Goal: Task Accomplishment & Management: Complete application form

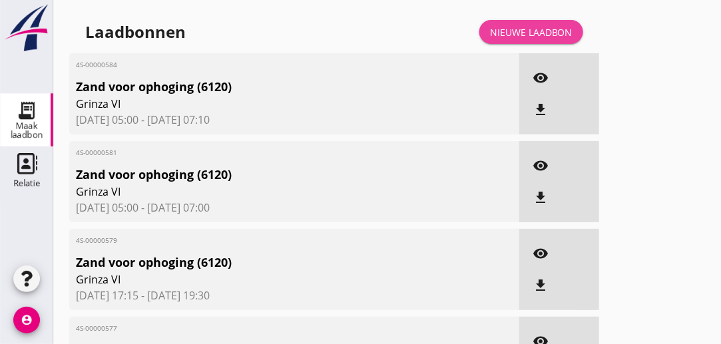
click at [522, 35] on div "Nieuwe laadbon" at bounding box center [531, 32] width 83 height 14
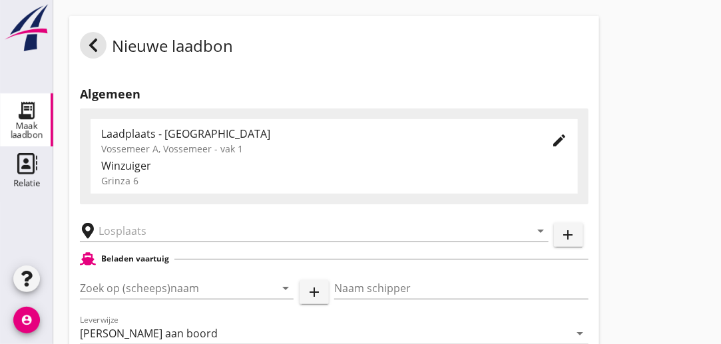
click at [242, 148] on div "Vossemeer A, Vossemeer - vak 1" at bounding box center [315, 149] width 429 height 14
click at [559, 142] on icon "edit" at bounding box center [560, 141] width 16 height 16
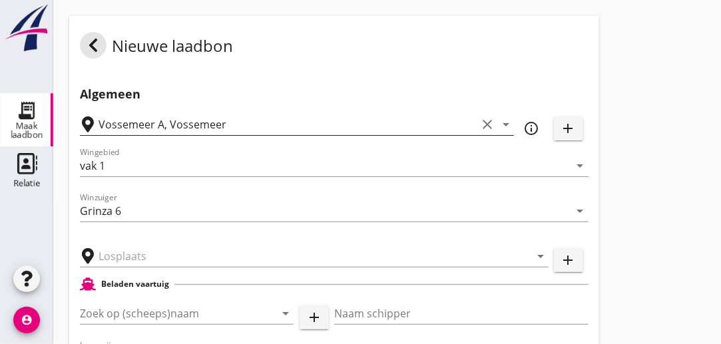
click at [489, 129] on icon "clear" at bounding box center [488, 125] width 16 height 16
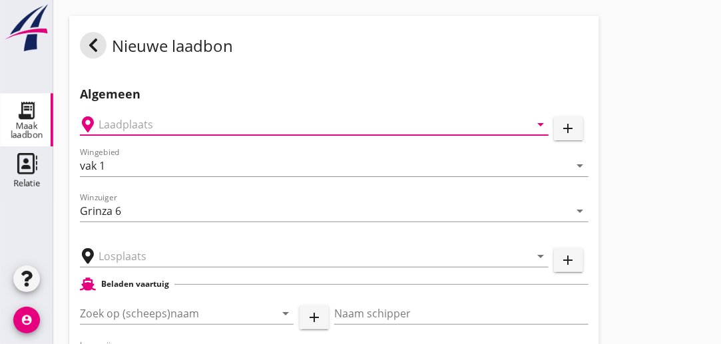
click at [538, 125] on icon "arrow_drop_down" at bounding box center [541, 125] width 16 height 16
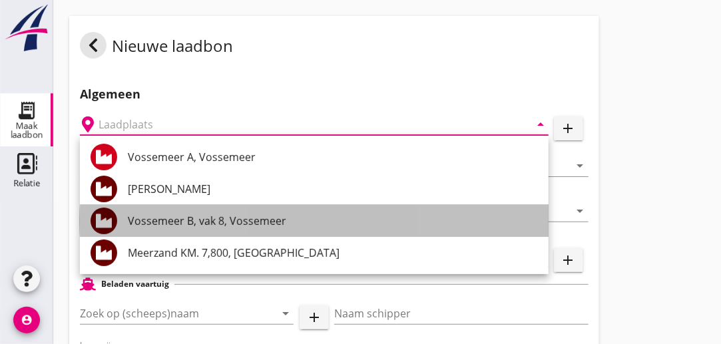
click at [244, 216] on div "Vossemeer B, vak 8, Vossemeer" at bounding box center [333, 221] width 410 height 16
type input "Vossemeer B, vak 8, Vossemeer"
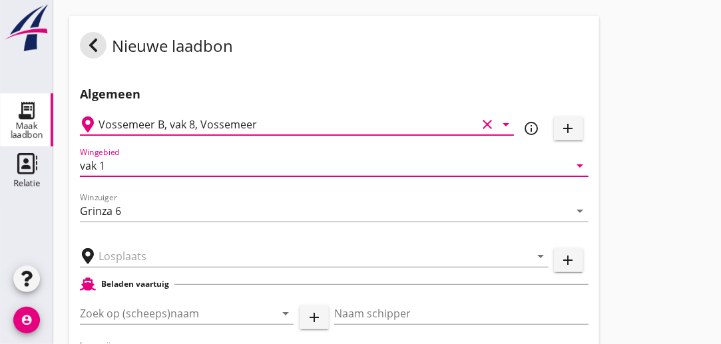
click at [133, 165] on input "vak 1" at bounding box center [325, 165] width 490 height 21
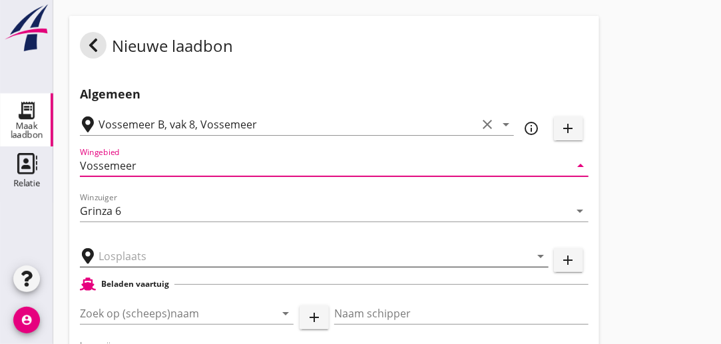
type input "Vossemeer"
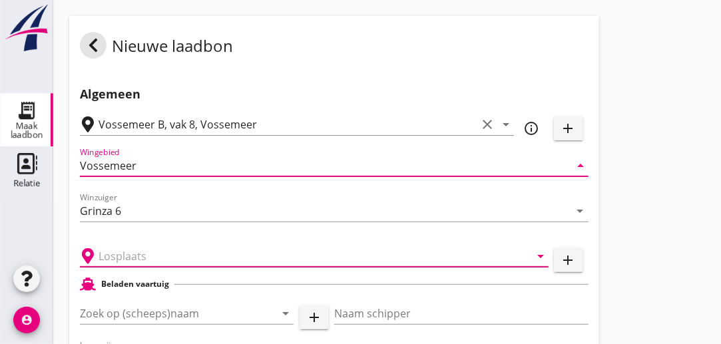
click at [185, 254] on input "text" at bounding box center [305, 256] width 413 height 21
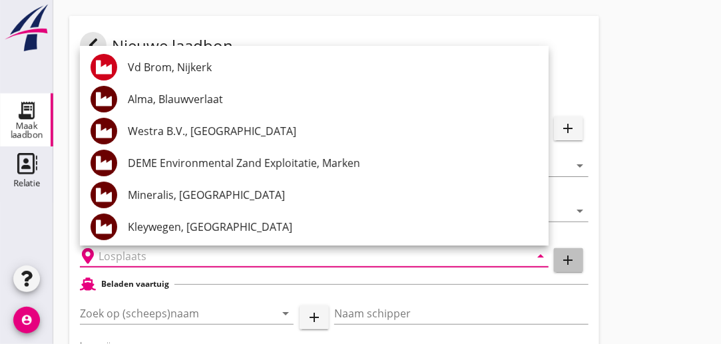
click at [570, 262] on icon "add" at bounding box center [569, 260] width 16 height 16
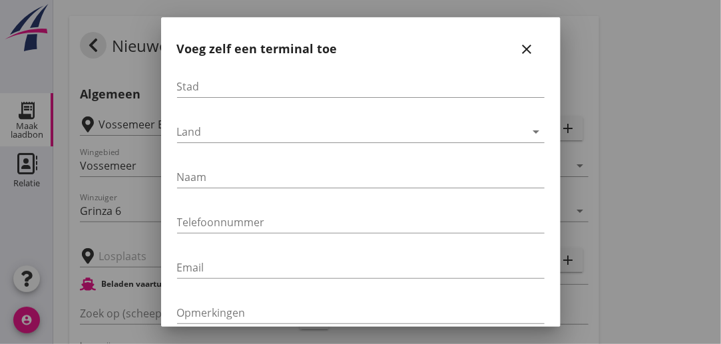
click at [651, 77] on div at bounding box center [360, 172] width 721 height 344
click at [522, 48] on icon "close" at bounding box center [528, 49] width 16 height 16
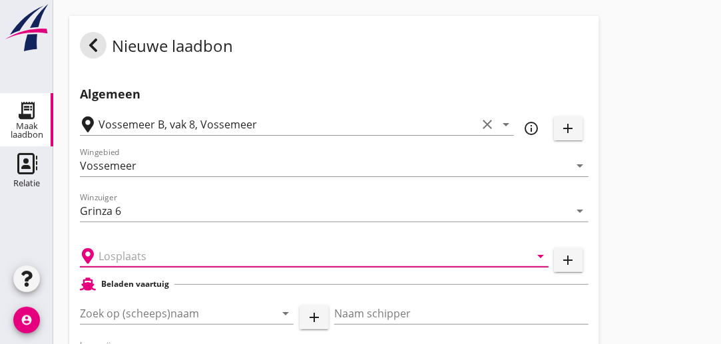
click at [163, 256] on input "text" at bounding box center [305, 256] width 413 height 21
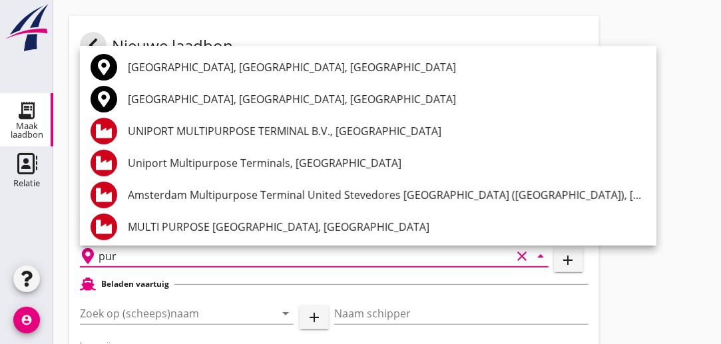
type input "pur"
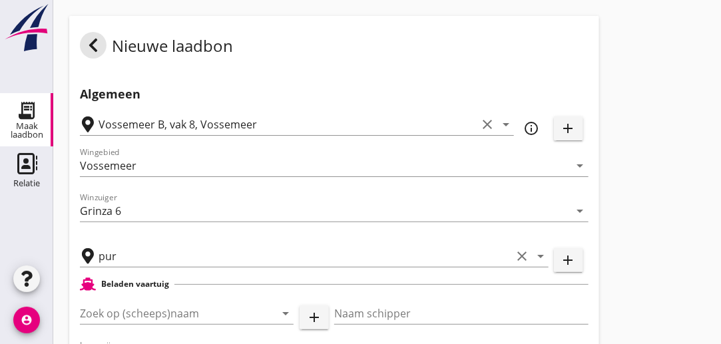
click at [350, 252] on input "pur" at bounding box center [305, 256] width 413 height 21
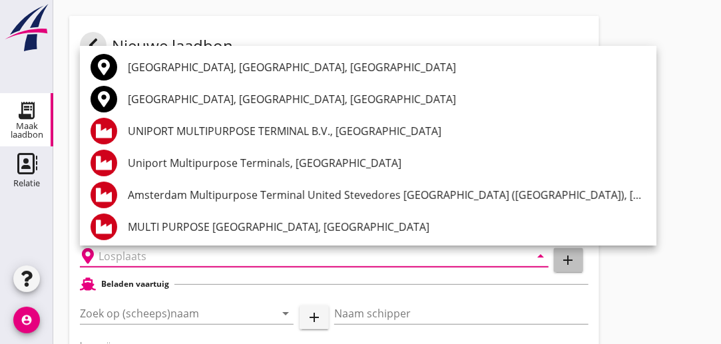
click at [570, 264] on icon "add" at bounding box center [569, 260] width 16 height 16
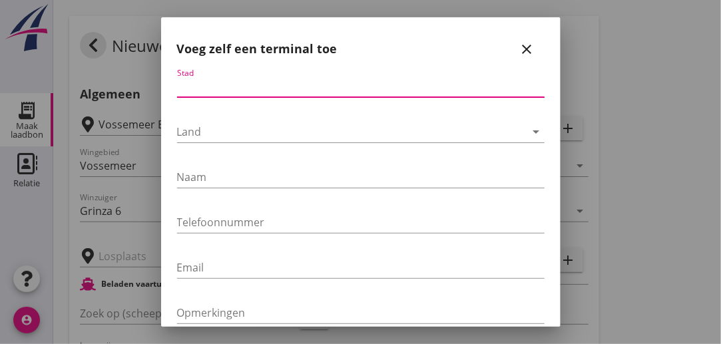
click at [222, 90] on input "Stad" at bounding box center [361, 86] width 368 height 21
type input "Purmerend"
click at [212, 129] on div at bounding box center [351, 131] width 349 height 21
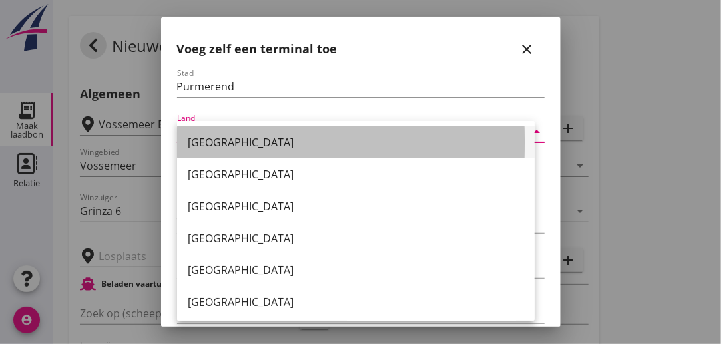
click at [212, 141] on div "[GEOGRAPHIC_DATA]" at bounding box center [356, 143] width 336 height 16
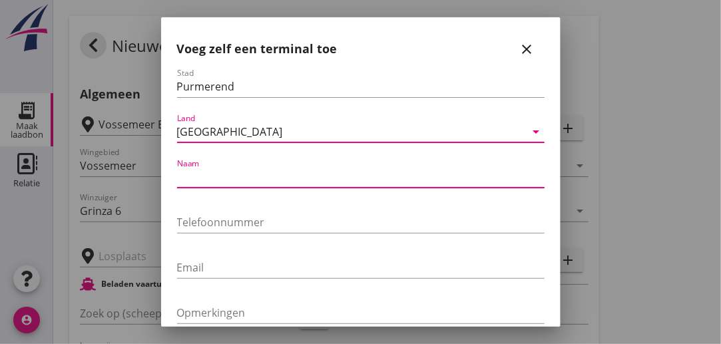
click at [215, 180] on input "Naam" at bounding box center [361, 177] width 368 height 21
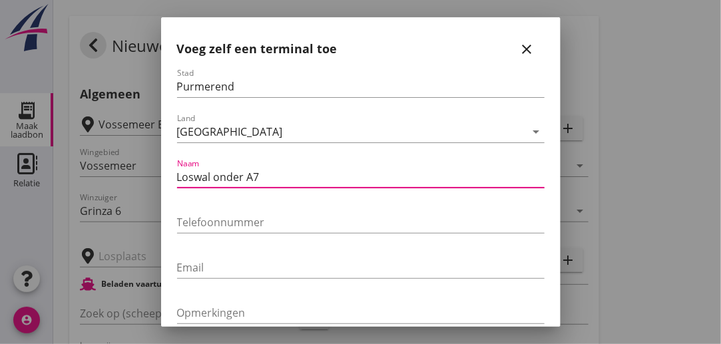
type input "Loswal onder A7"
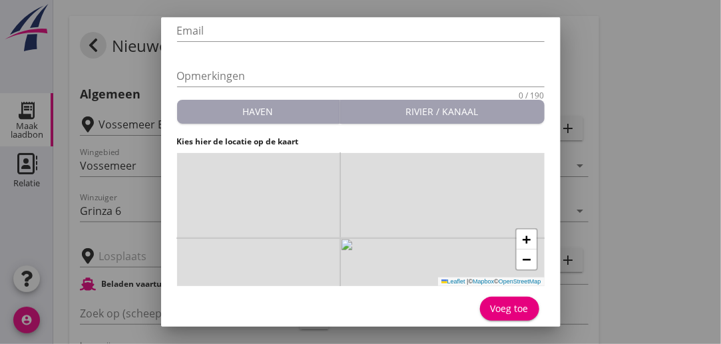
scroll to position [242, 0]
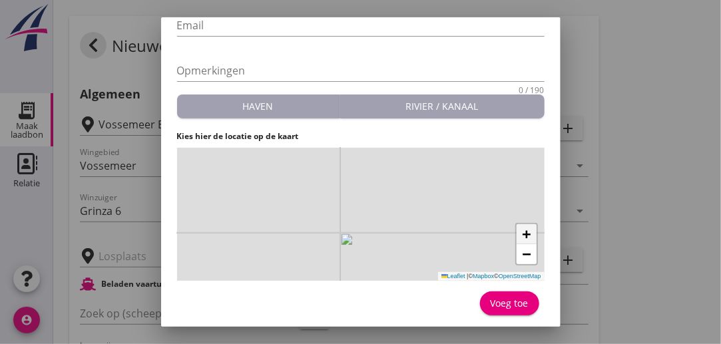
click at [522, 240] on span "+" at bounding box center [526, 234] width 9 height 17
drag, startPoint x: 286, startPoint y: 192, endPoint x: 278, endPoint y: 156, distance: 37.0
click at [278, 156] on div "+ − Leaflet | © Mapbox © OpenStreetMap" at bounding box center [361, 214] width 368 height 133
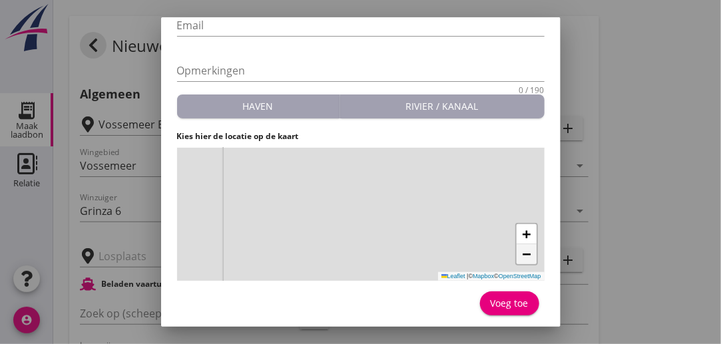
click at [522, 252] on span "−" at bounding box center [526, 254] width 9 height 17
drag, startPoint x: 363, startPoint y: 228, endPoint x: 379, endPoint y: 257, distance: 32.8
click at [379, 257] on div "+ − Leaflet | © Mapbox © OpenStreetMap" at bounding box center [361, 214] width 368 height 133
click at [522, 235] on span "+" at bounding box center [526, 234] width 9 height 17
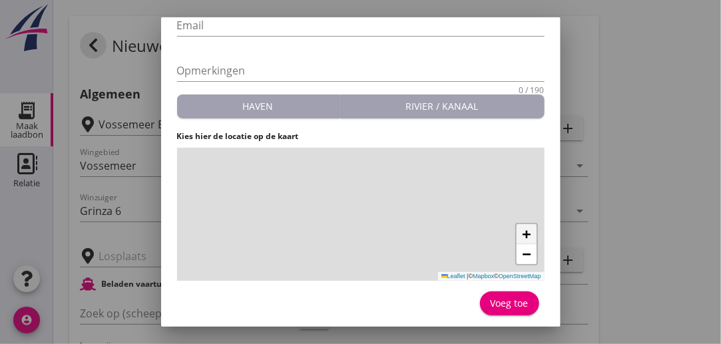
click at [522, 235] on span "+" at bounding box center [526, 234] width 9 height 17
drag, startPoint x: 225, startPoint y: 203, endPoint x: 380, endPoint y: 264, distance: 166.9
click at [380, 264] on div "+ − Leaflet | © Mapbox © OpenStreetMap" at bounding box center [361, 214] width 368 height 133
click at [320, 232] on div "+ − Leaflet | © Mapbox © OpenStreetMap" at bounding box center [361, 214] width 368 height 133
click at [517, 244] on link "−" at bounding box center [527, 254] width 20 height 20
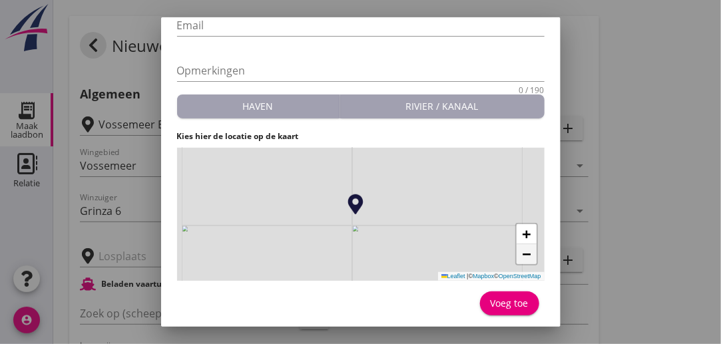
click at [517, 244] on link "−" at bounding box center [527, 254] width 20 height 20
click at [522, 235] on span "+" at bounding box center [526, 234] width 9 height 17
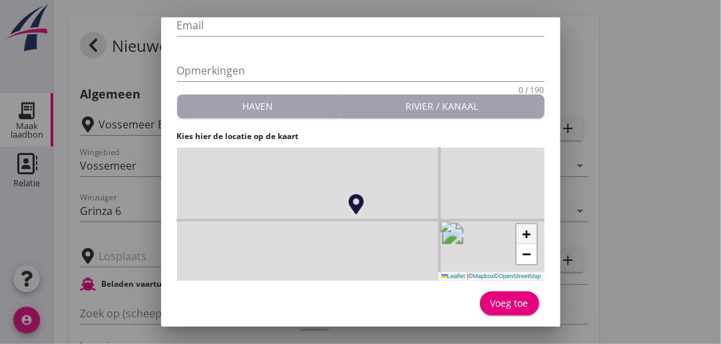
click at [522, 235] on span "+" at bounding box center [526, 234] width 9 height 17
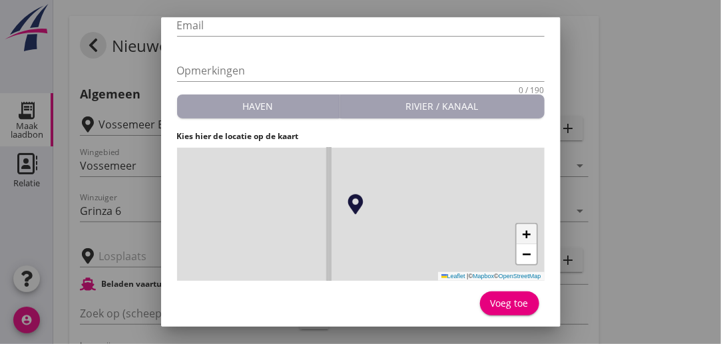
click at [522, 235] on span "+" at bounding box center [526, 234] width 9 height 17
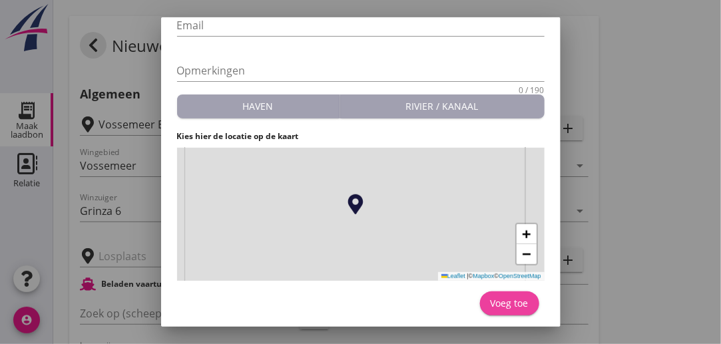
click at [494, 305] on div "Voeg toe" at bounding box center [510, 303] width 38 height 14
type input "Loswal onder A7"
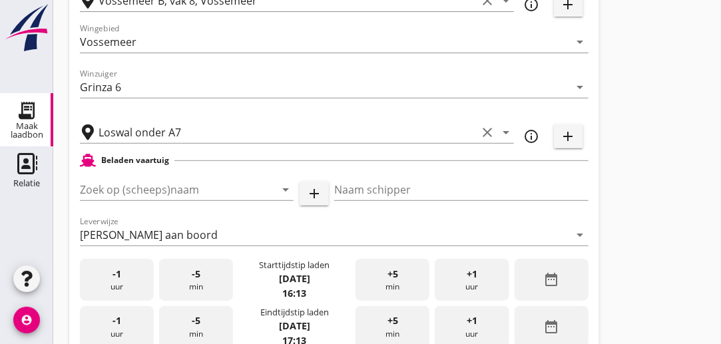
scroll to position [127, 0]
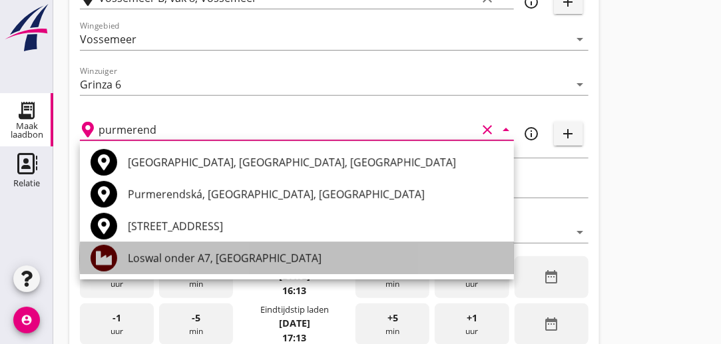
click at [188, 259] on div "Loswal onder A7, [GEOGRAPHIC_DATA]" at bounding box center [316, 258] width 376 height 16
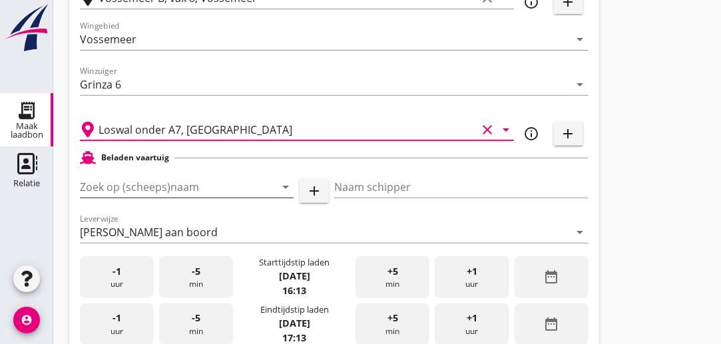
type input "Loswal onder A7, [GEOGRAPHIC_DATA]"
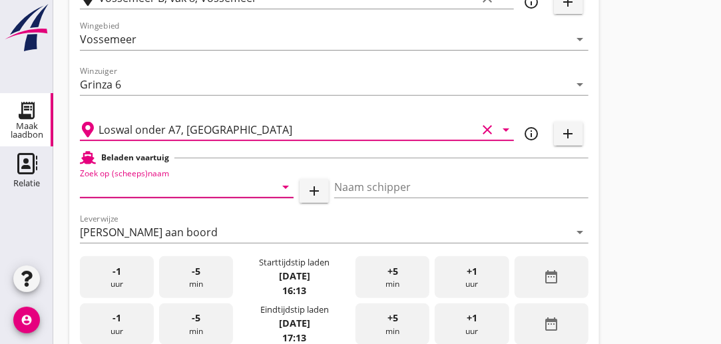
click at [236, 185] on input "Zoek op (scheeps)naam" at bounding box center [168, 187] width 177 height 21
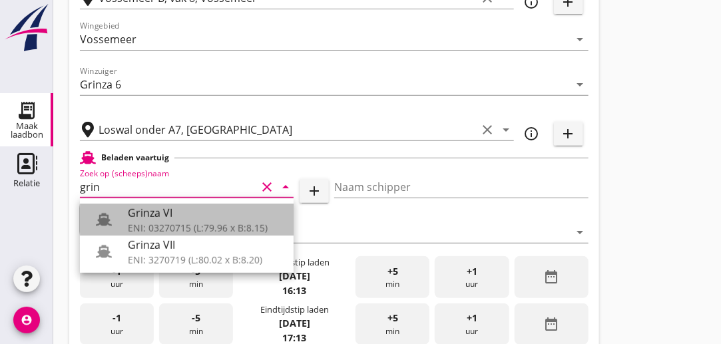
click at [193, 227] on div "ENI: 03270715 (L:79.96 x B:8.15)" at bounding box center [205, 228] width 155 height 14
type input "Grinza VI"
type input "[PERSON_NAME]"
type input "646"
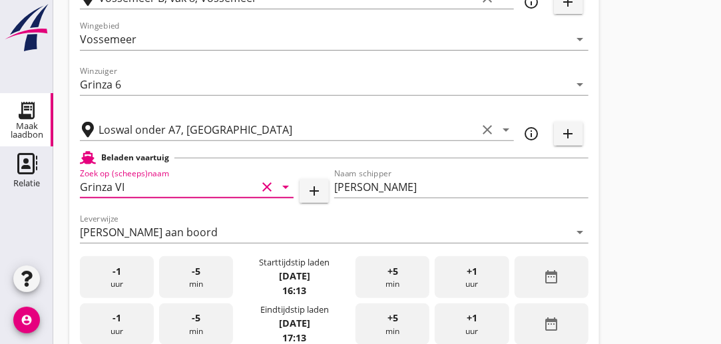
type input "Grinza VI"
click at [127, 279] on div "-1 uur" at bounding box center [117, 277] width 74 height 42
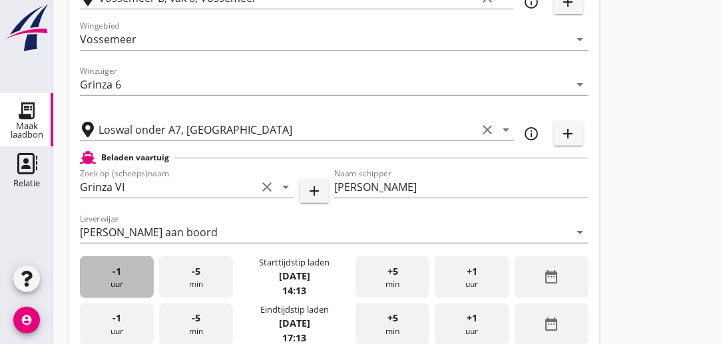
click at [127, 279] on div "-1 uur" at bounding box center [117, 277] width 74 height 42
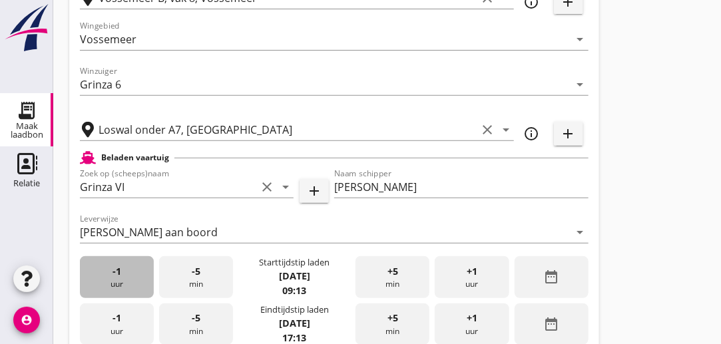
click at [127, 279] on div "-1 uur" at bounding box center [117, 277] width 74 height 42
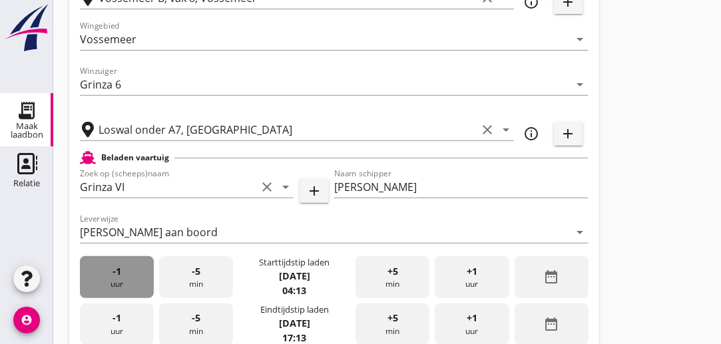
click at [127, 279] on div "-1 uur" at bounding box center [117, 277] width 74 height 42
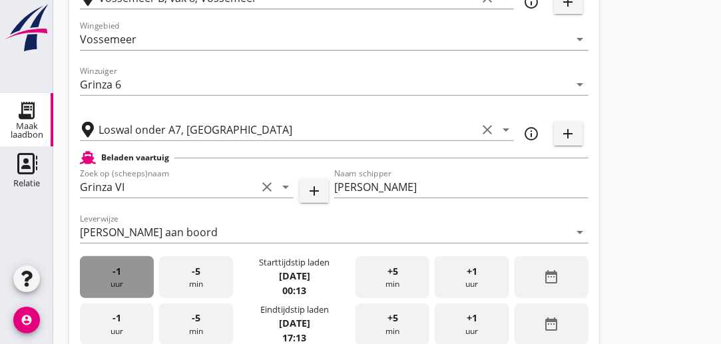
click at [127, 279] on div "-1 uur" at bounding box center [117, 277] width 74 height 42
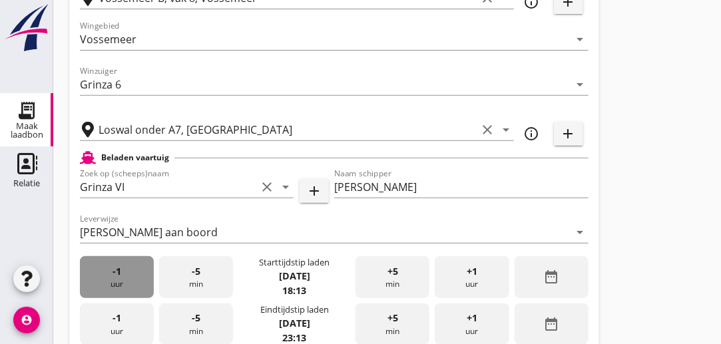
click at [127, 279] on div "-1 uur" at bounding box center [117, 277] width 74 height 42
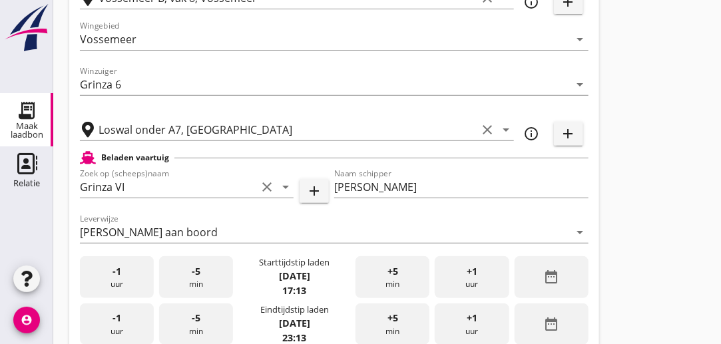
click at [127, 279] on div "-1 uur" at bounding box center [117, 277] width 74 height 42
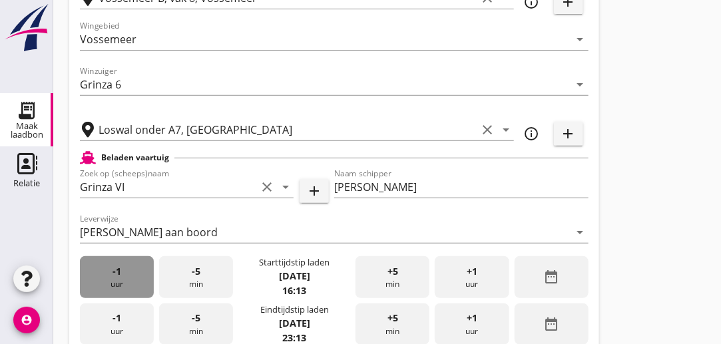
click at [127, 279] on div "-1 uur" at bounding box center [117, 277] width 74 height 42
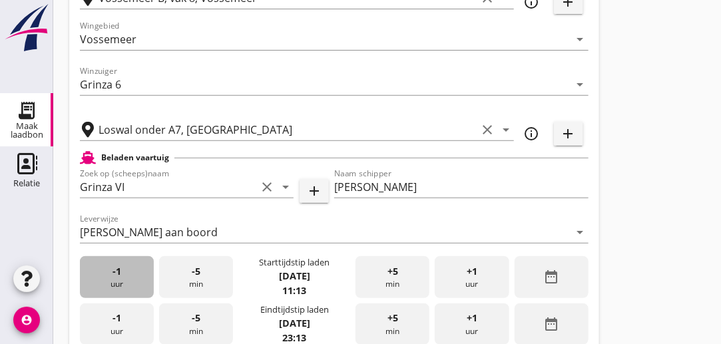
click at [127, 279] on div "-1 uur" at bounding box center [117, 277] width 74 height 42
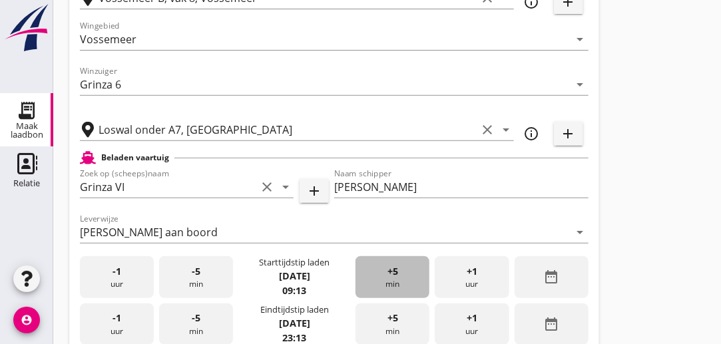
click at [404, 271] on div "+5 min" at bounding box center [393, 277] width 74 height 42
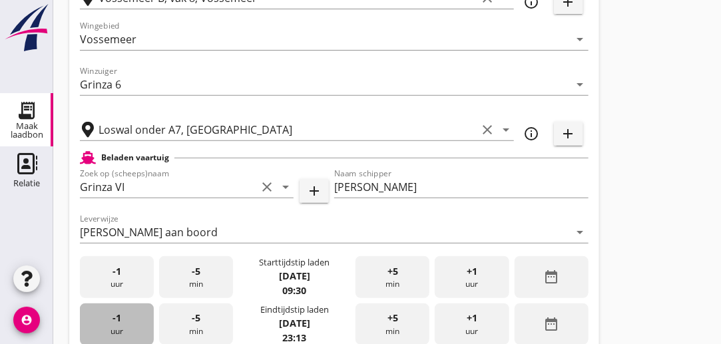
click at [135, 328] on div "-1 uur" at bounding box center [117, 325] width 74 height 42
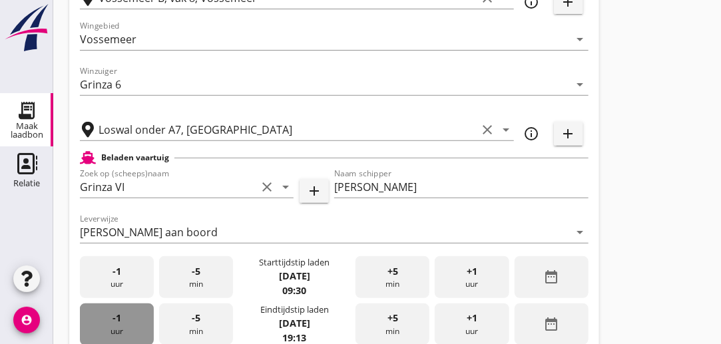
click at [135, 328] on div "-1 uur" at bounding box center [117, 325] width 74 height 42
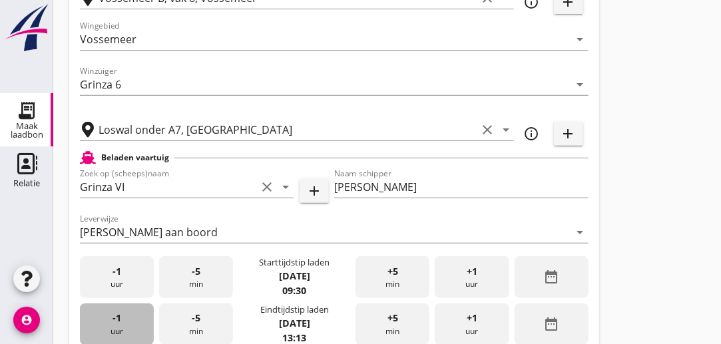
click at [135, 328] on div "-1 uur" at bounding box center [117, 325] width 74 height 42
click at [120, 324] on span "-1" at bounding box center [117, 318] width 9 height 15
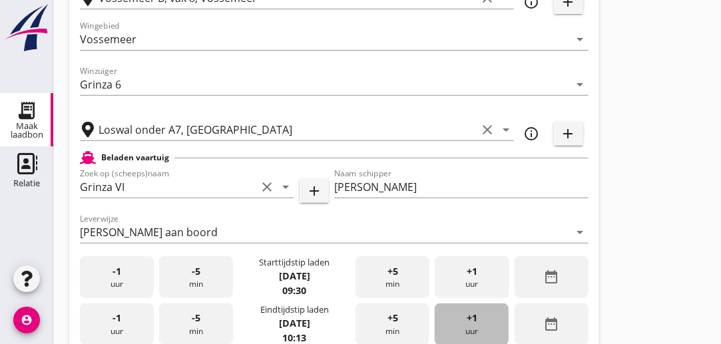
click at [477, 320] on span "+1" at bounding box center [472, 318] width 11 height 15
click at [481, 319] on div "+1 uur" at bounding box center [472, 325] width 74 height 42
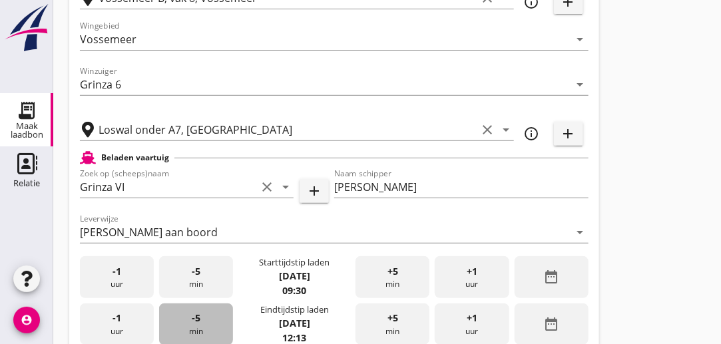
click at [187, 325] on div "-5 min" at bounding box center [196, 325] width 74 height 42
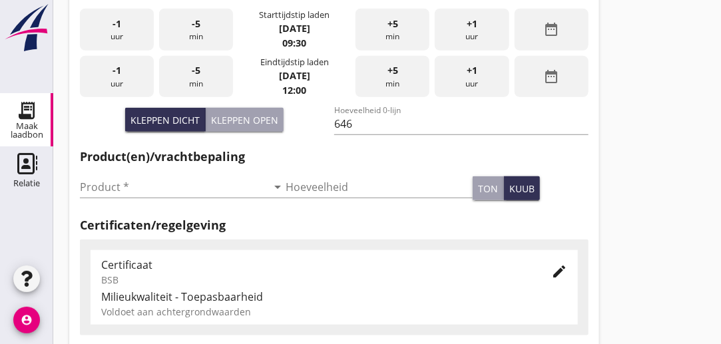
scroll to position [380, 0]
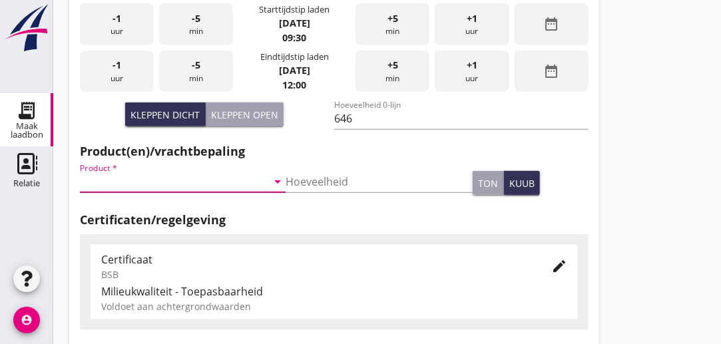
click at [167, 181] on input "Product *" at bounding box center [173, 181] width 187 height 21
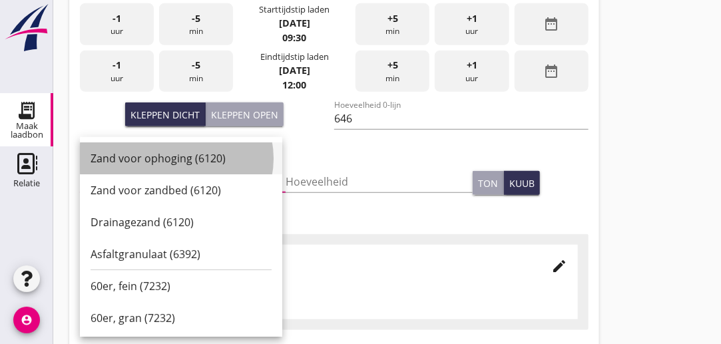
click at [155, 152] on div "Zand voor ophoging (6120)" at bounding box center [181, 159] width 181 height 16
type input "Zand voor ophoging (6120)"
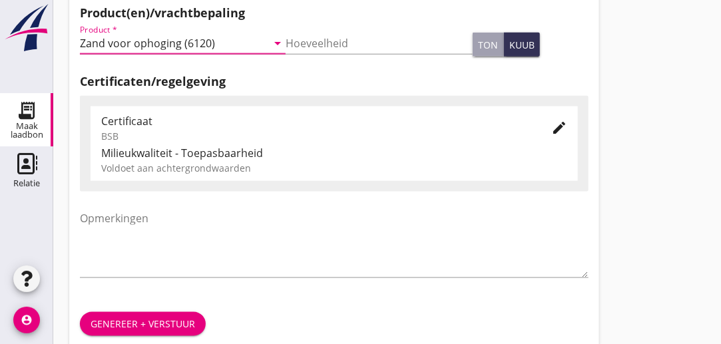
scroll to position [524, 0]
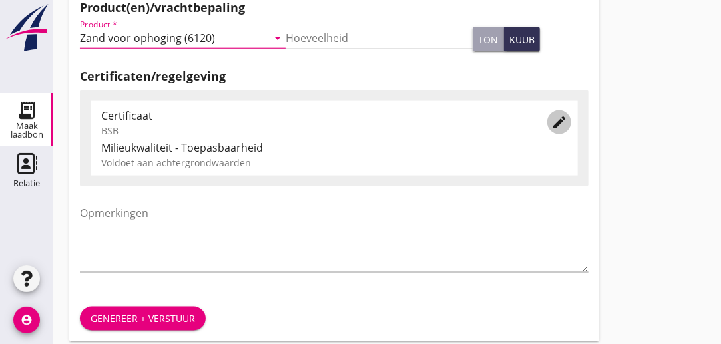
click at [557, 123] on icon "edit" at bounding box center [560, 123] width 16 height 16
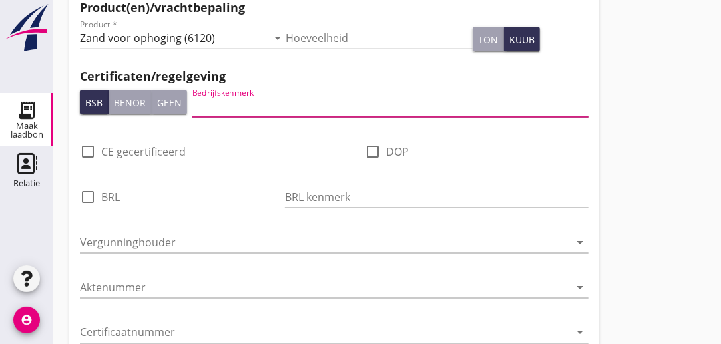
click at [275, 107] on input "Bedrijfskenmerk" at bounding box center [391, 106] width 396 height 21
type input "DEME"
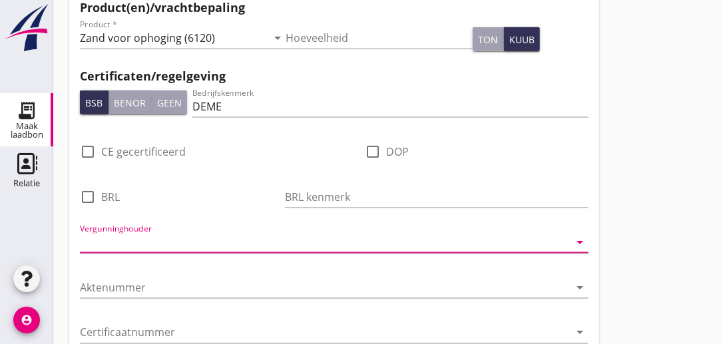
click at [190, 245] on input "Vergunninghouder" at bounding box center [325, 242] width 490 height 21
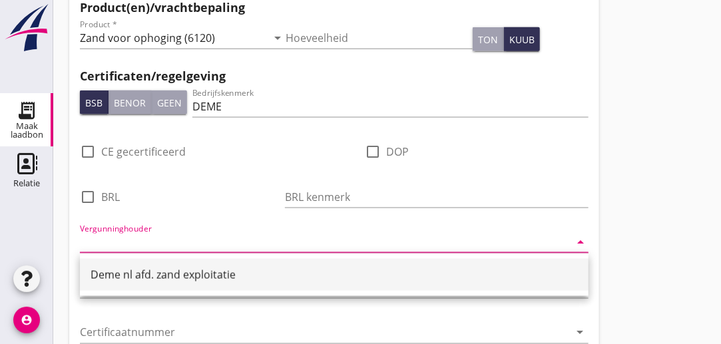
click at [177, 276] on div "Deme nl afd. zand exploitatie" at bounding box center [335, 275] width 488 height 16
type input "Deme nl afd. zand exploitatie"
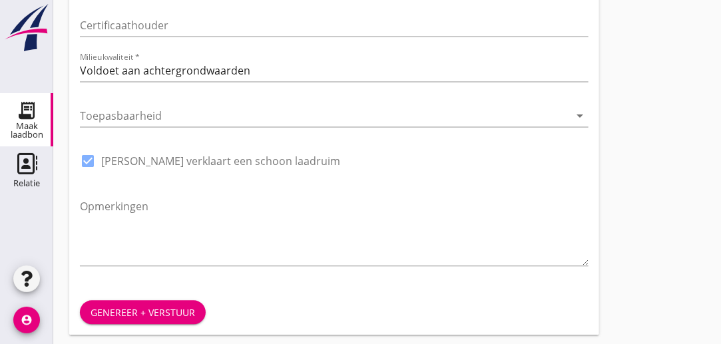
scroll to position [883, 0]
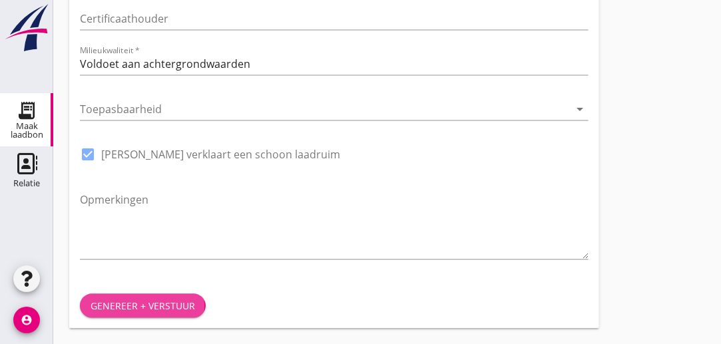
click at [171, 307] on div "Genereer + verstuur" at bounding box center [143, 306] width 105 height 14
